Goal: Complete application form

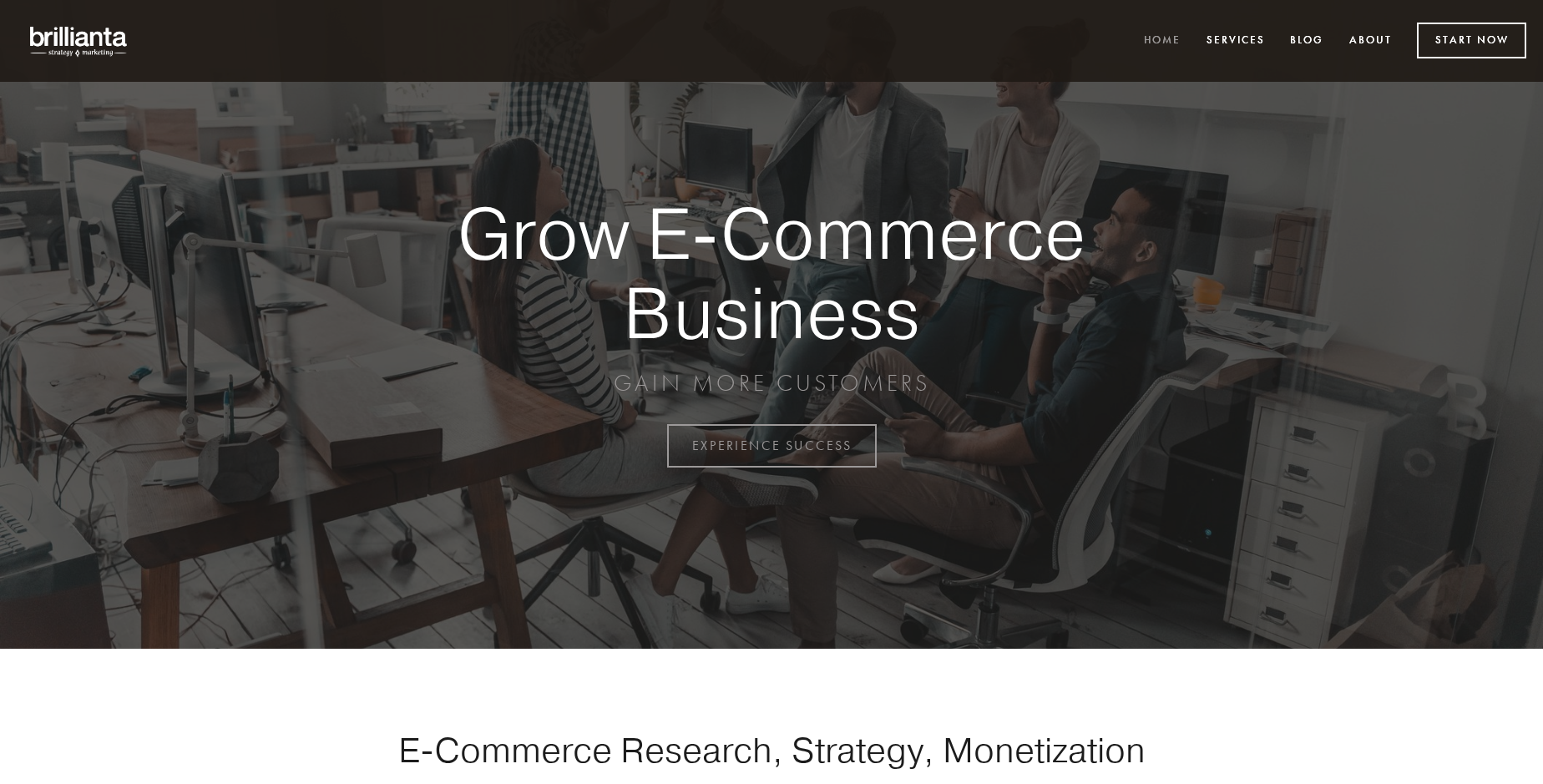
scroll to position [4376, 0]
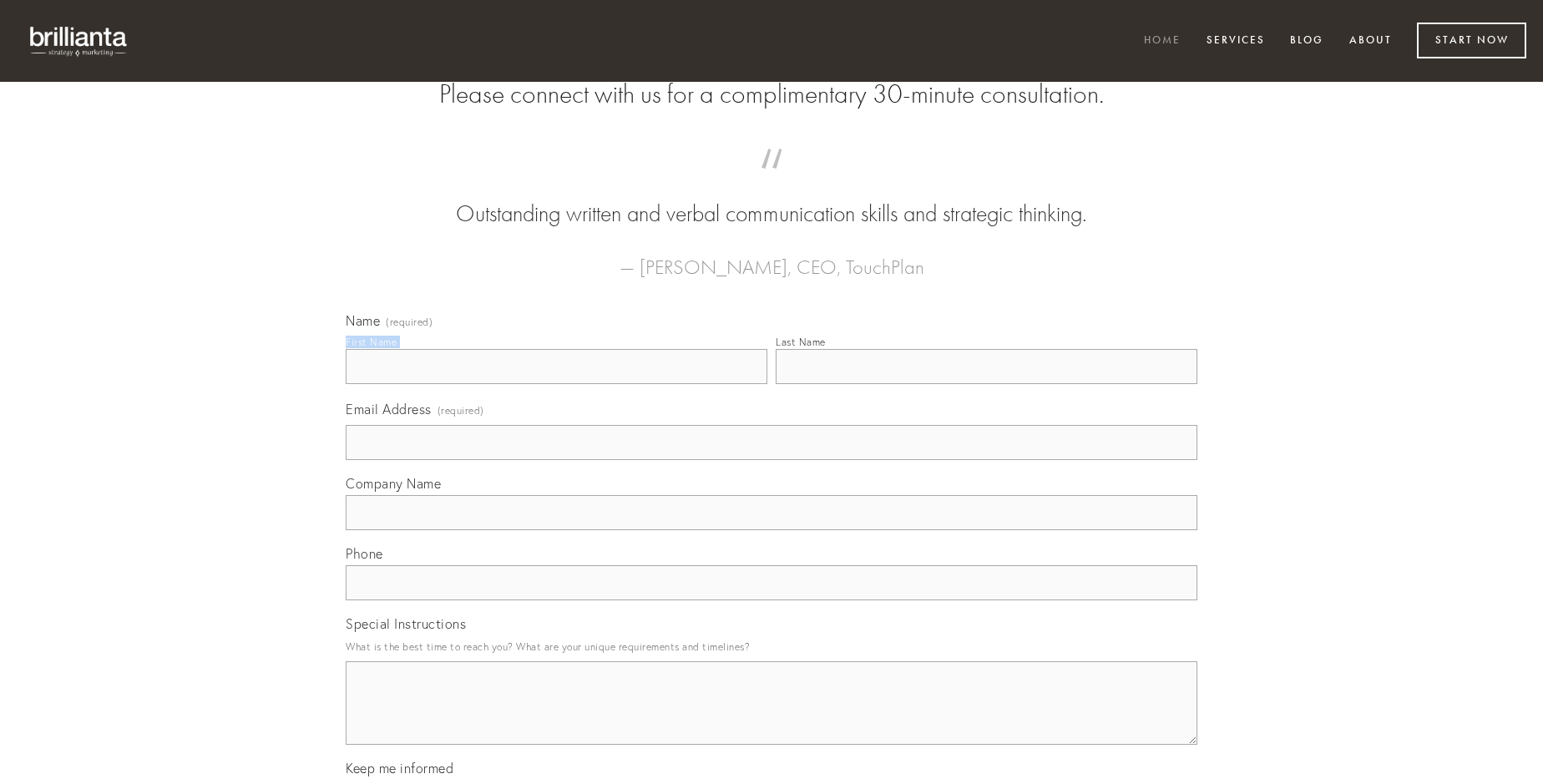
type input "[PERSON_NAME]"
click at [987, 384] on input "Last Name" at bounding box center [987, 366] width 422 height 35
type input "[PERSON_NAME]"
click at [772, 460] on input "Email Address (required)" at bounding box center [772, 442] width 852 height 35
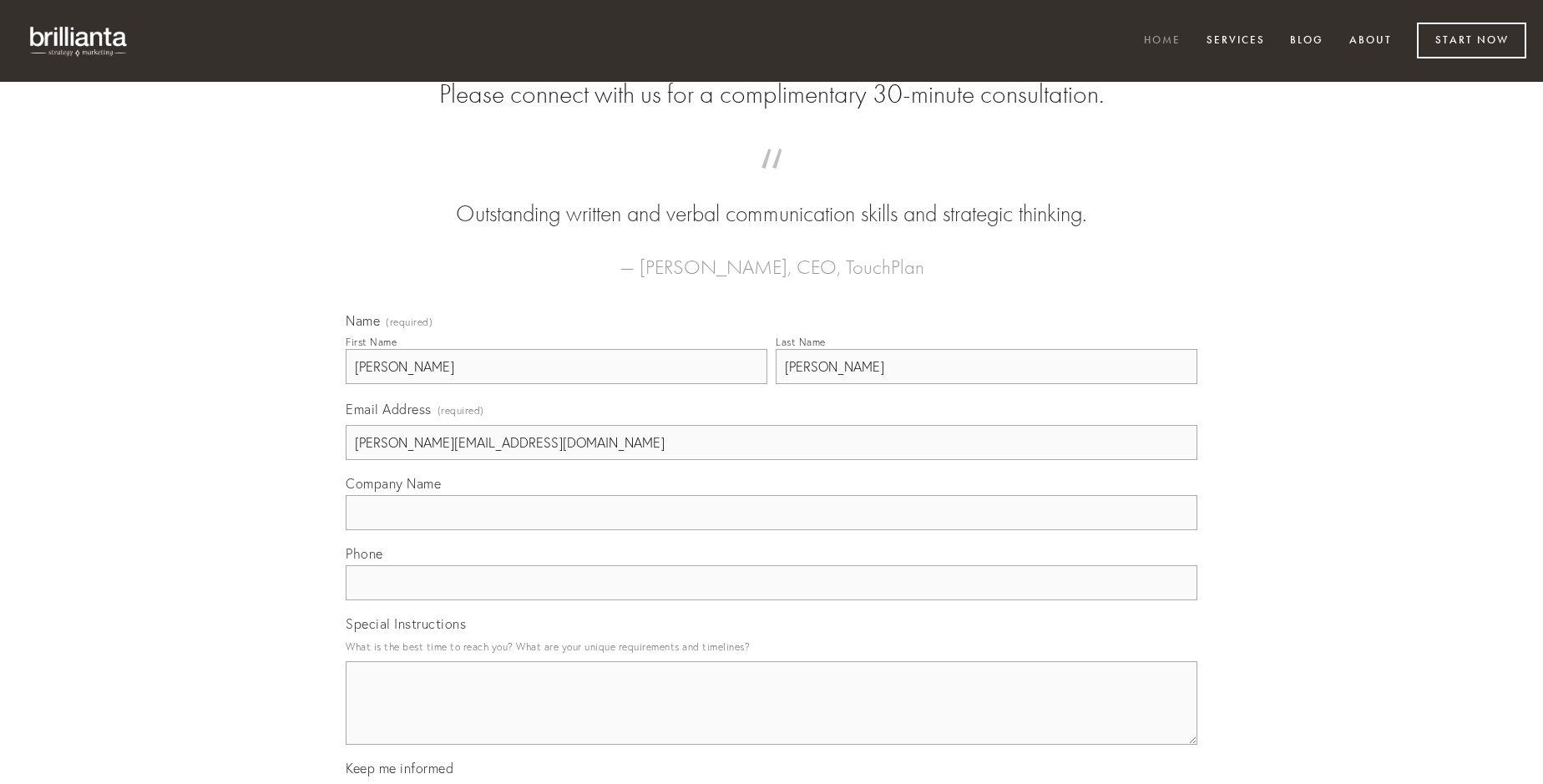
type input "[PERSON_NAME][EMAIL_ADDRESS][DOMAIN_NAME]"
click at [772, 530] on input "Company Name" at bounding box center [772, 512] width 852 height 35
type input "accendo"
click at [772, 600] on input "text" at bounding box center [772, 583] width 852 height 35
click at [772, 718] on textarea "Special Instructions" at bounding box center [772, 703] width 852 height 83
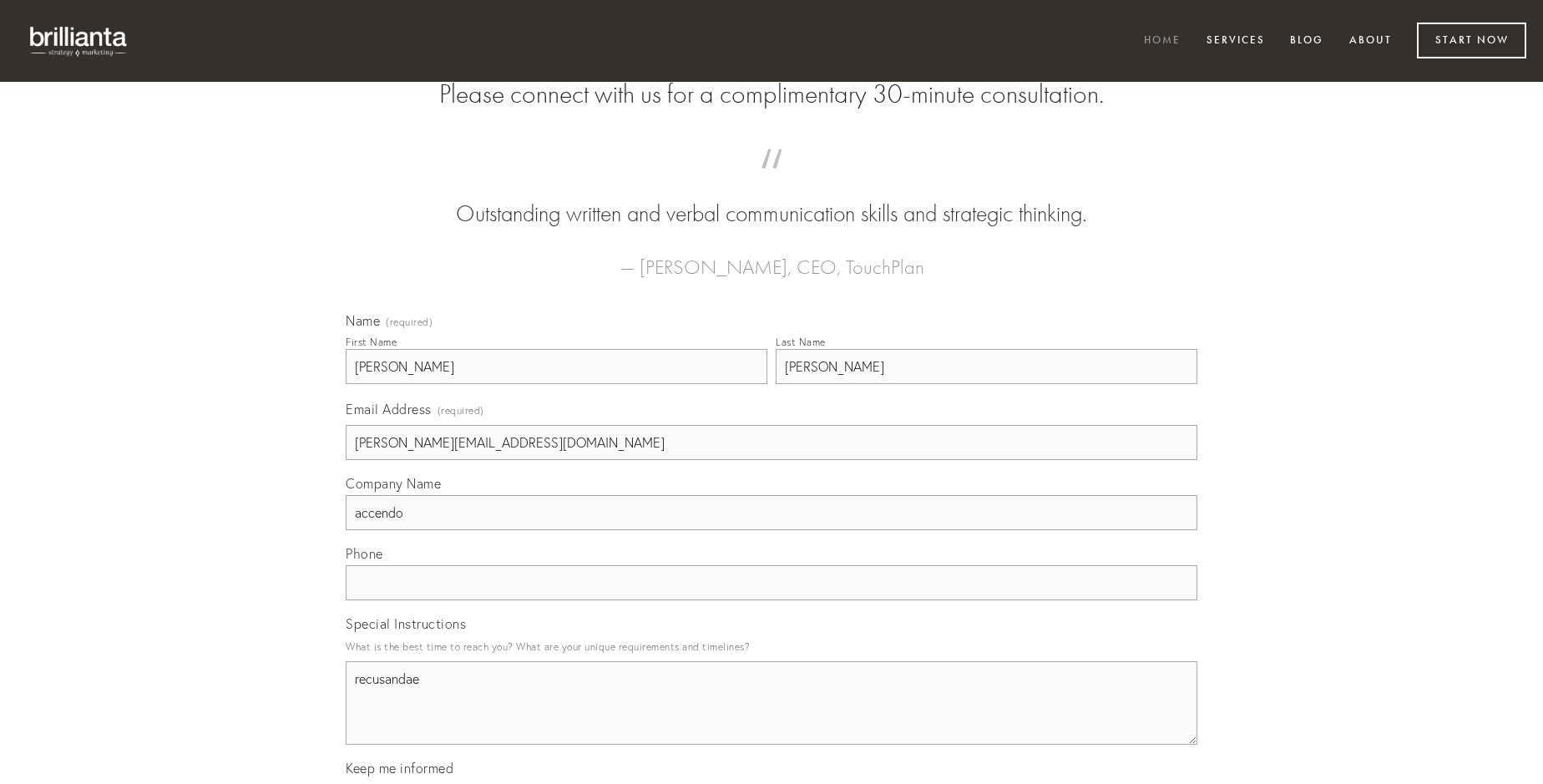
type textarea "recusandae"
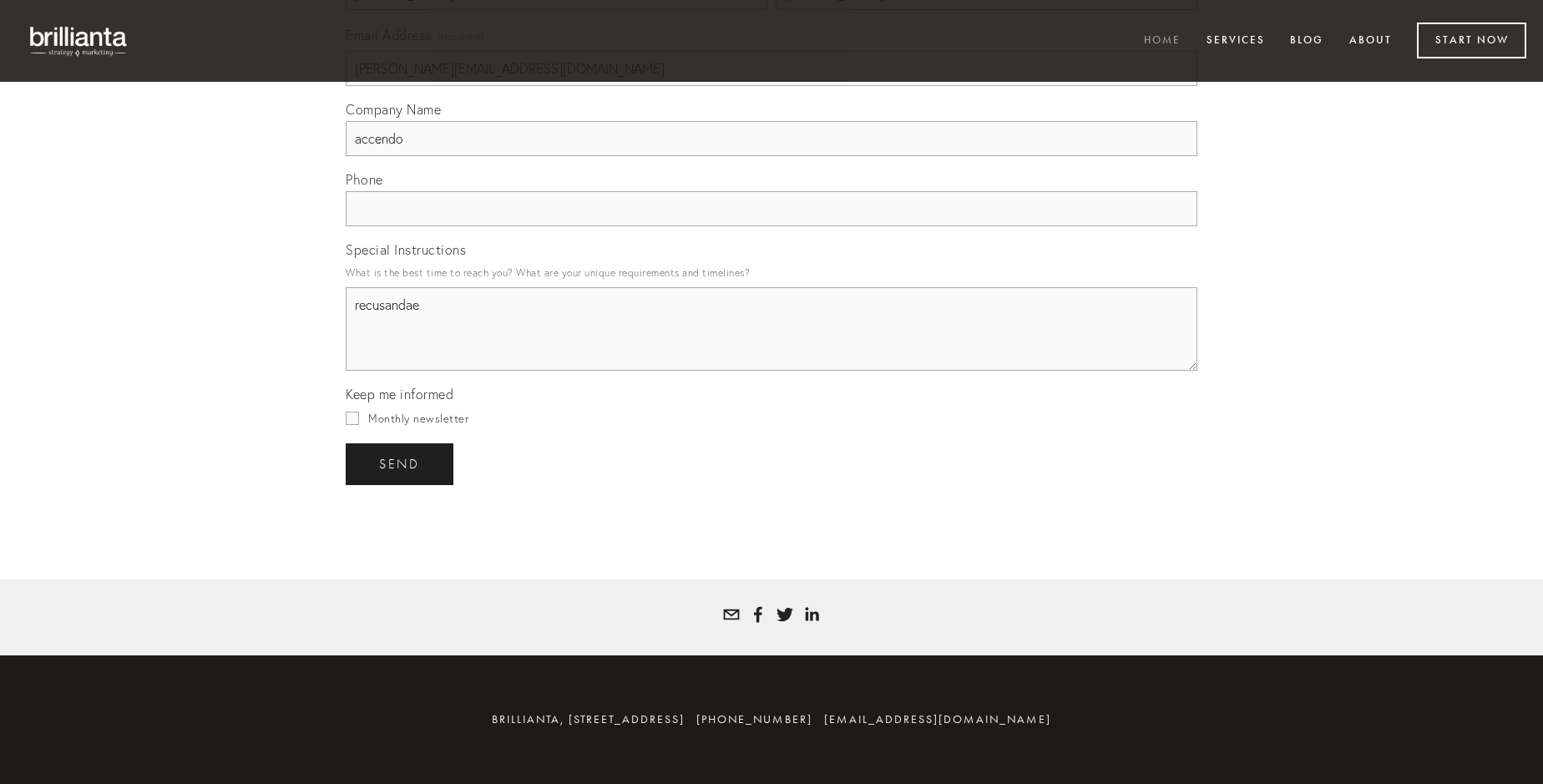
click at [401, 464] on span "send" at bounding box center [399, 464] width 41 height 15
